Goal: Find contact information: Find contact information

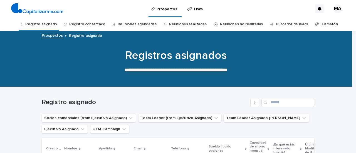
click at [95, 24] on link "Registro contactado" at bounding box center [87, 24] width 36 height 13
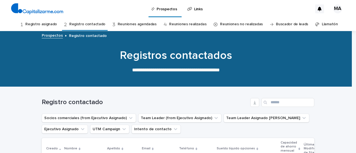
click at [129, 26] on link "Reuniones agendadas" at bounding box center [137, 24] width 39 height 13
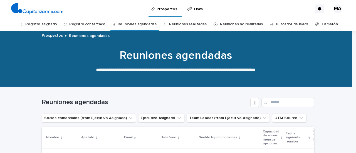
scroll to position [84, 0]
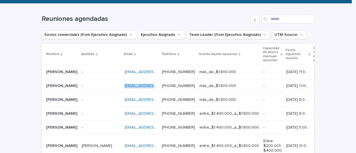
drag, startPoint x: 93, startPoint y: 86, endPoint x: 143, endPoint y: 87, distance: 50.1
click at [143, 87] on tr "[PERSON_NAME] [PERSON_NAME] - - [EMAIL_ADDRESS][DOMAIN_NAME] [EMAIL_ADDRESS][DO…" at bounding box center [355, 86] width 627 height 14
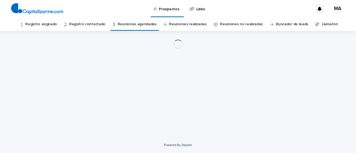
drag, startPoint x: 143, startPoint y: 87, endPoint x: 137, endPoint y: 85, distance: 6.4
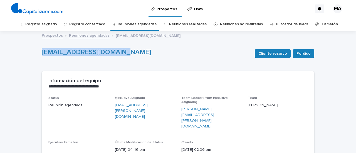
drag, startPoint x: 31, startPoint y: 53, endPoint x: 117, endPoint y: 62, distance: 86.7
copy link "[EMAIL_ADDRESS][DOMAIN_NAME]"
